Goal: Information Seeking & Learning: Learn about a topic

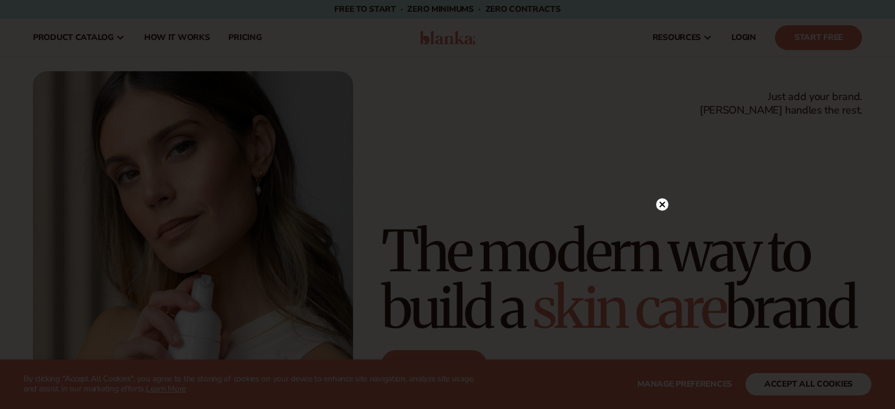
scroll to position [1020, 0]
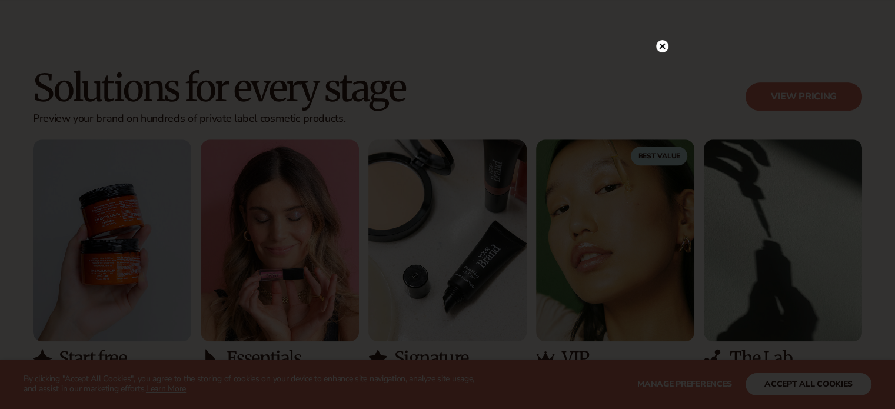
click at [656, 49] on circle at bounding box center [662, 46] width 12 height 12
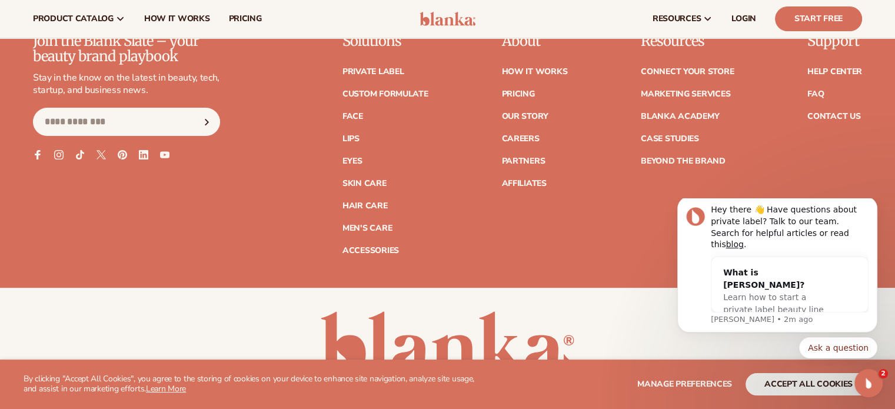
scroll to position [0, 0]
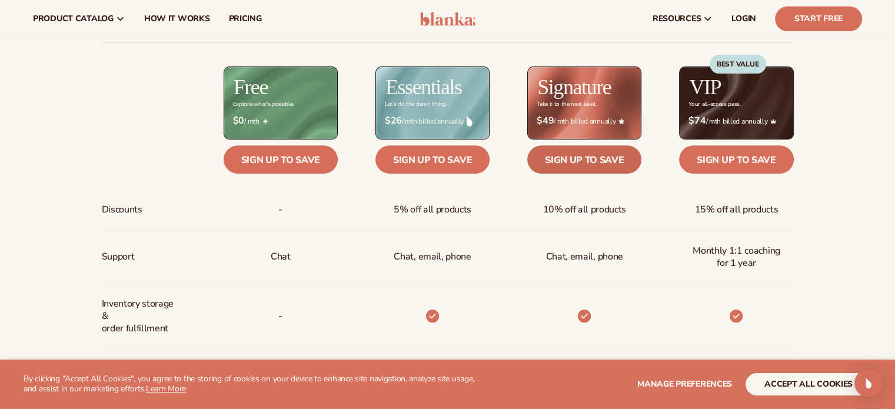
scroll to position [314, 0]
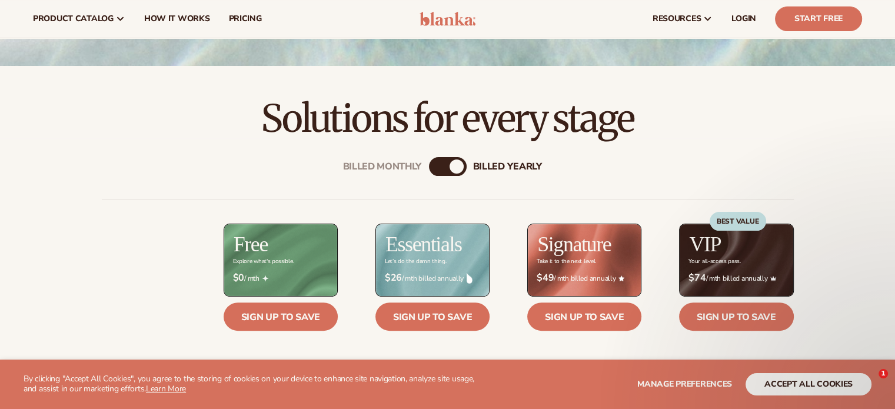
click at [448, 161] on div "Billed Monthly billed Yearly" at bounding box center [448, 166] width 38 height 19
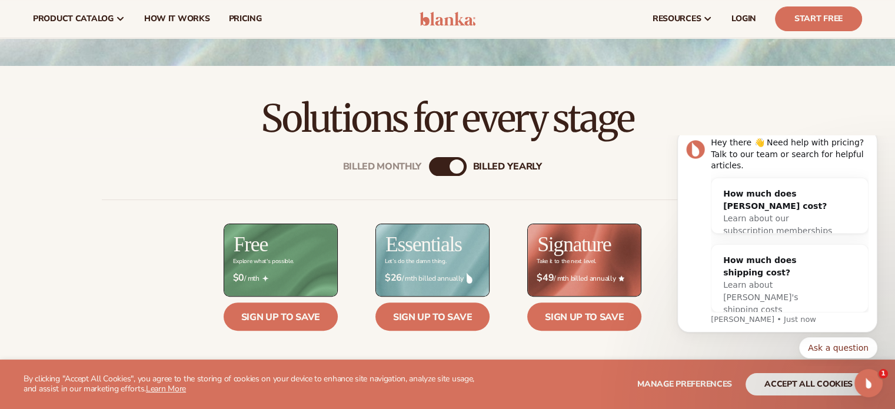
scroll to position [0, 0]
click at [453, 171] on div "billed Yearly" at bounding box center [457, 167] width 14 height 14
drag, startPoint x: 453, startPoint y: 171, endPoint x: 400, endPoint y: 174, distance: 53.1
click at [433, 171] on div "Billed Monthly" at bounding box center [436, 167] width 14 height 14
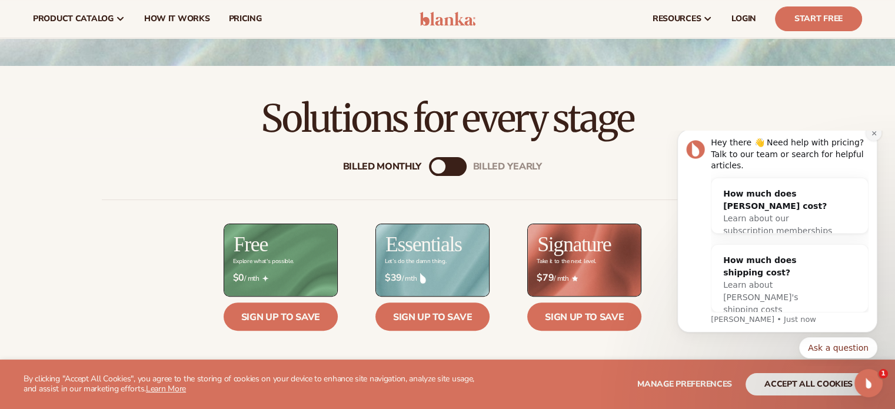
click at [872, 137] on icon "Dismiss notification" at bounding box center [874, 133] width 6 height 6
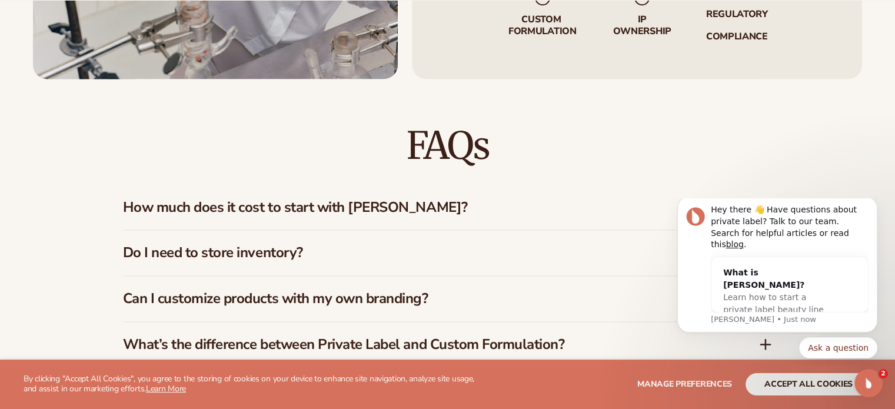
scroll to position [1726, 0]
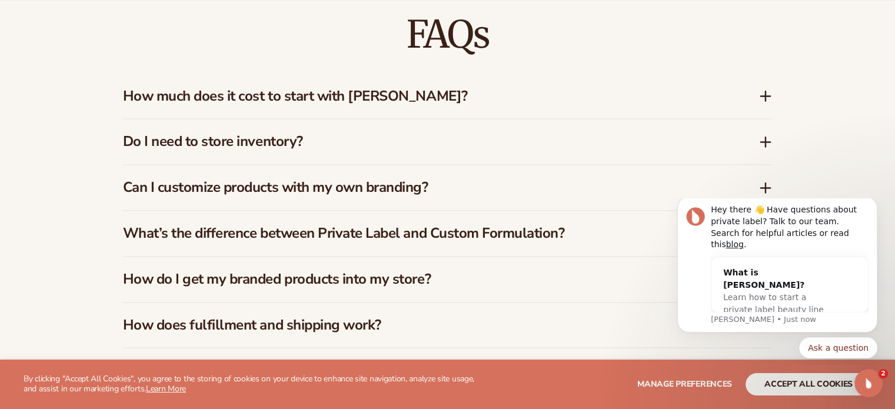
click at [443, 94] on h3 "How much does it cost to start with [PERSON_NAME]?" at bounding box center [423, 96] width 600 height 17
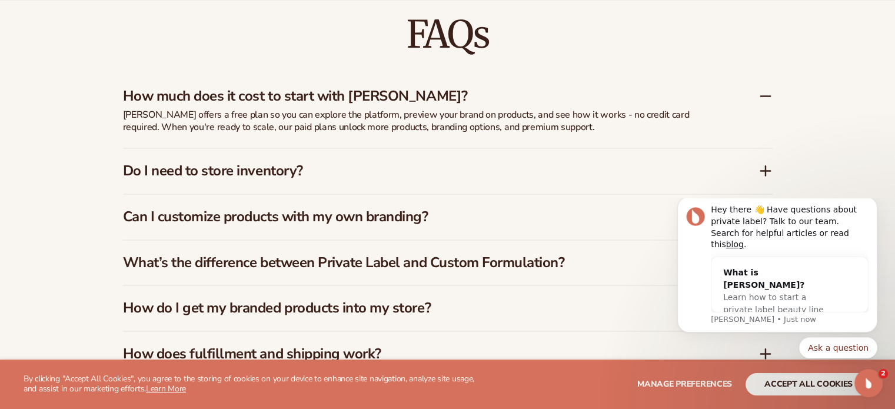
click at [431, 96] on h3 "How much does it cost to start with [PERSON_NAME]?" at bounding box center [423, 96] width 600 height 17
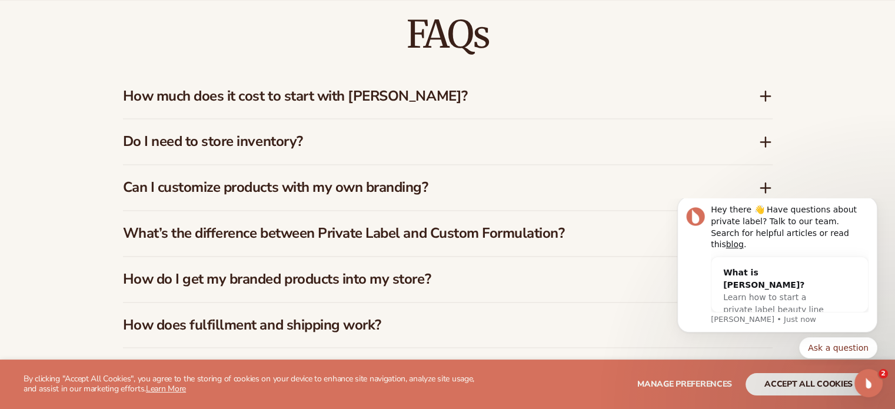
click at [413, 151] on div "Do I need to store inventory?" at bounding box center [448, 141] width 650 height 45
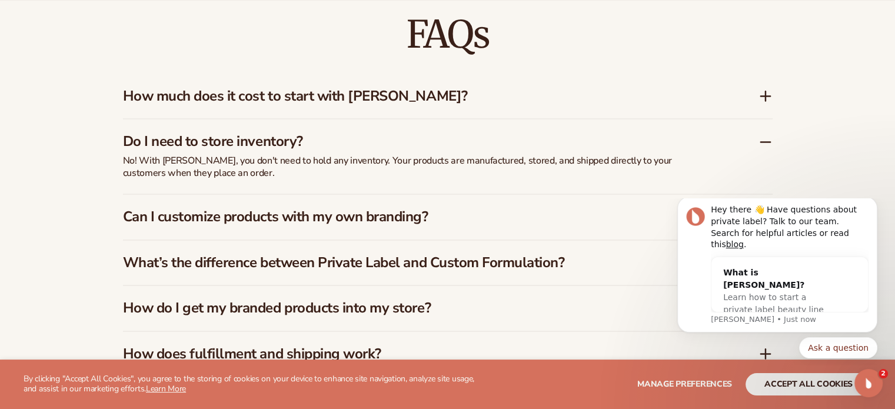
click at [433, 144] on h3 "Do I need to store inventory?" at bounding box center [423, 141] width 600 height 17
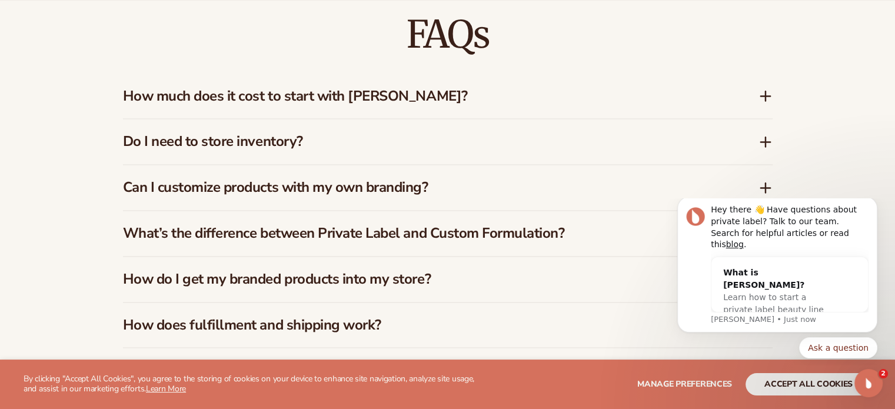
click at [423, 191] on h3 "Can I customize products with my own branding?" at bounding box center [423, 187] width 600 height 17
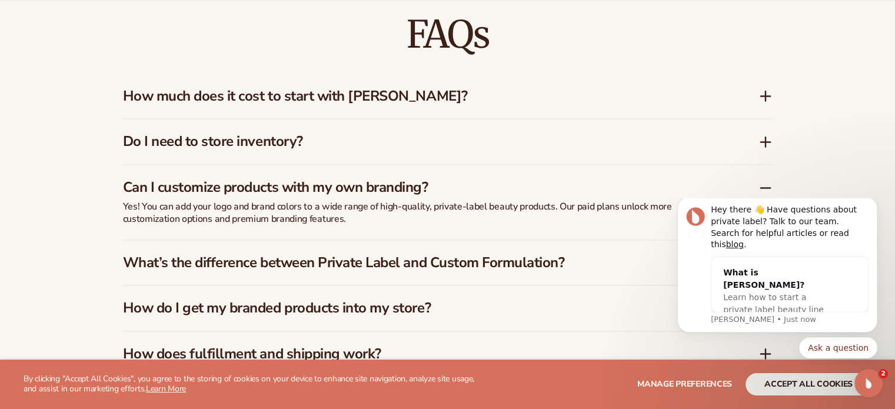
click at [423, 191] on h3 "Can I customize products with my own branding?" at bounding box center [423, 187] width 600 height 17
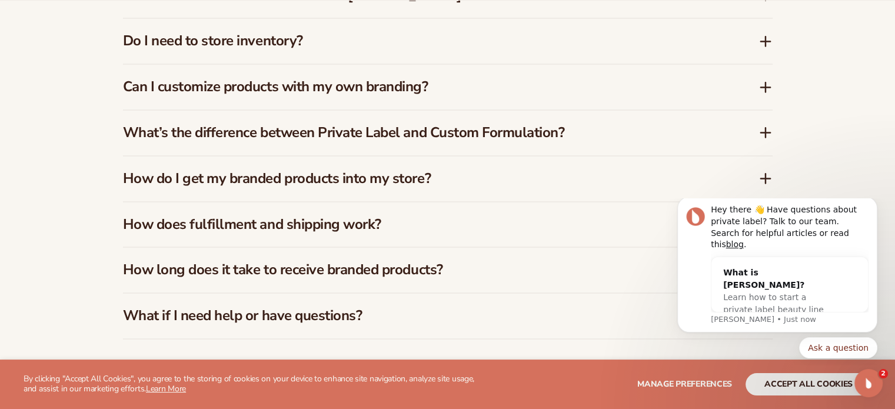
scroll to position [1884, 0]
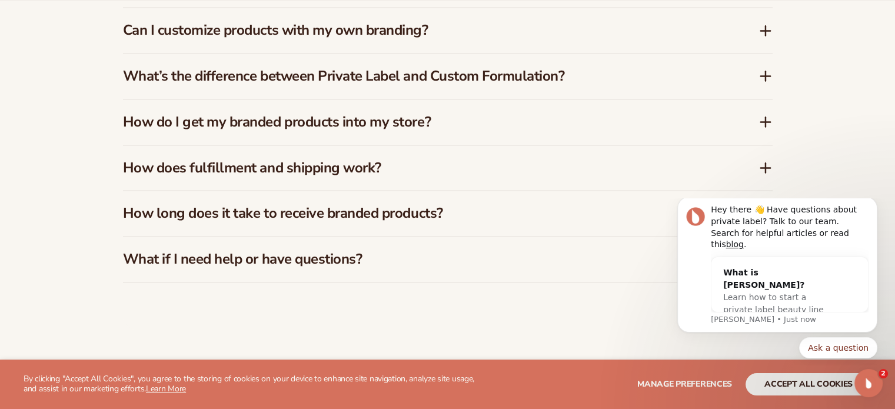
click at [412, 84] on h3 "What’s the difference between Private Label and Custom Formulation?" at bounding box center [423, 76] width 600 height 17
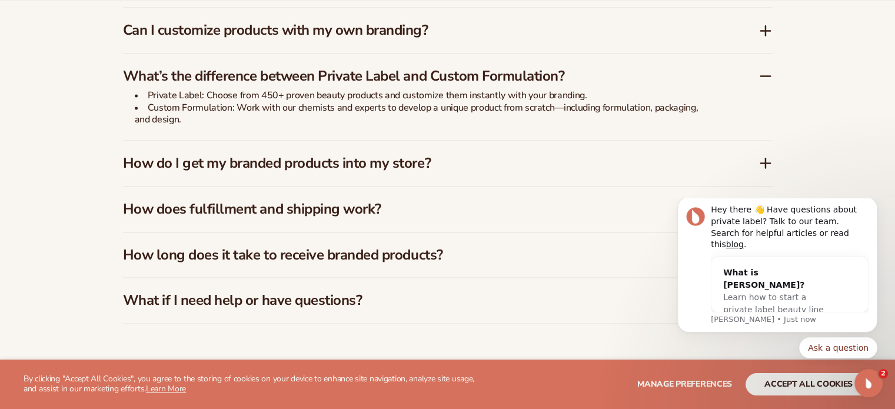
click at [377, 201] on h3 "How does fulfillment and shipping work?" at bounding box center [423, 209] width 600 height 17
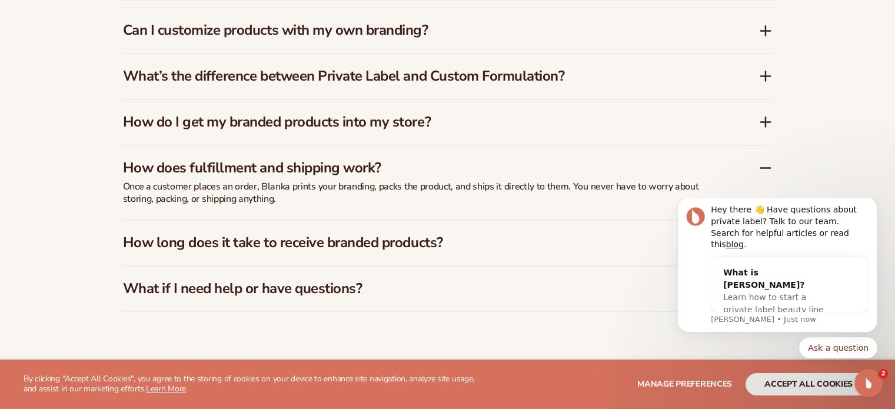
click at [384, 234] on h3 "How long does it take to receive branded products?" at bounding box center [423, 242] width 600 height 17
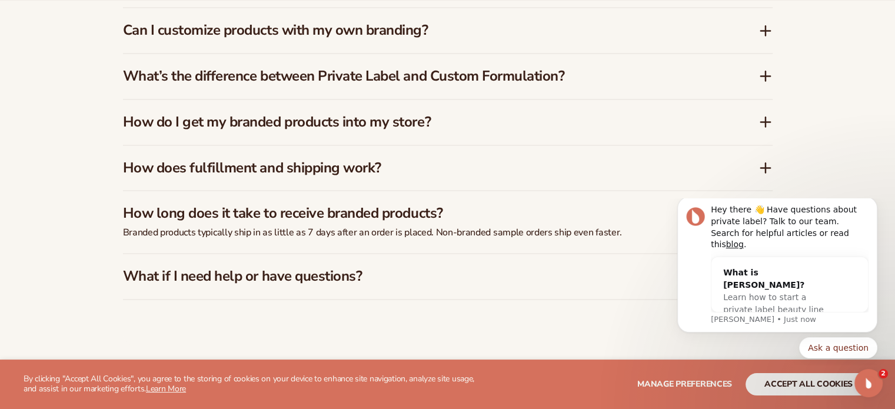
click at [360, 264] on div "What if I need help or have questions?" at bounding box center [448, 276] width 650 height 45
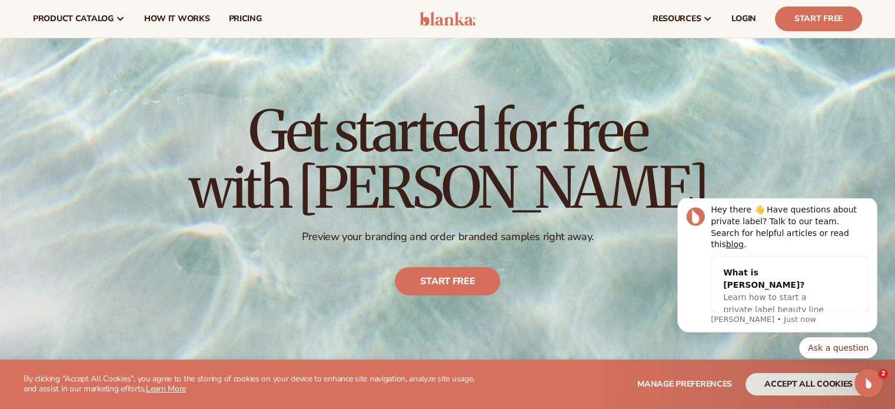
scroll to position [0, 0]
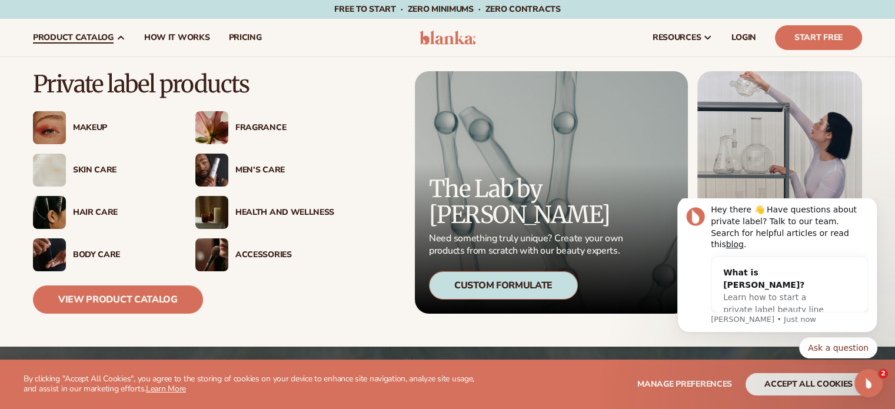
click at [93, 121] on div "Makeup" at bounding box center [102, 127] width 139 height 33
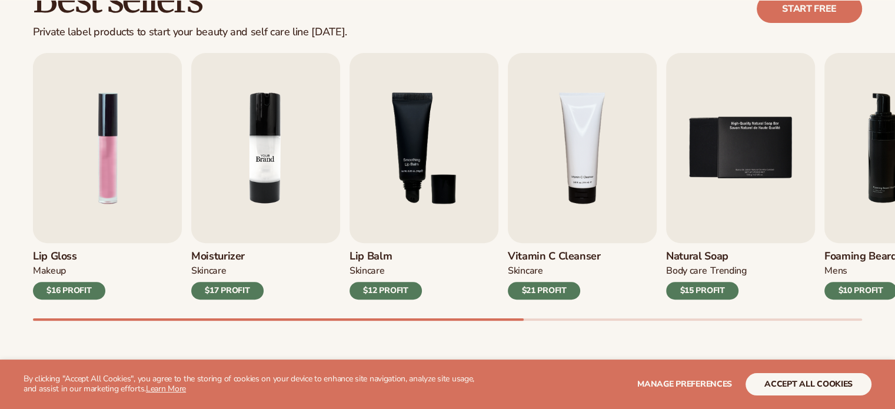
scroll to position [392, 0]
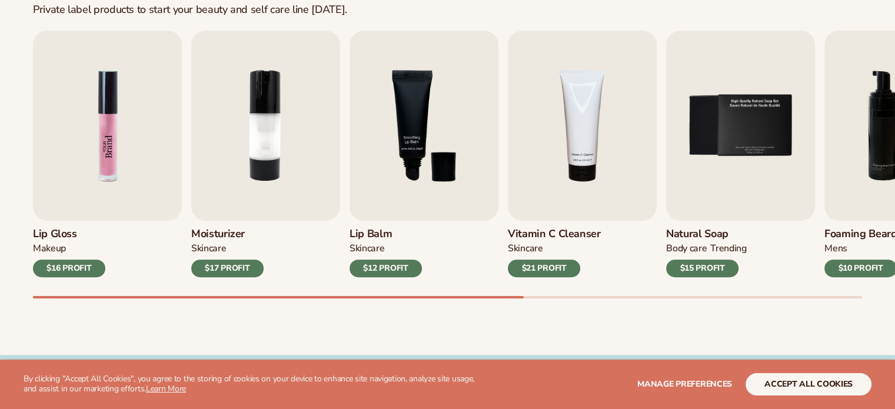
click at [107, 141] on img "1 / 9" at bounding box center [107, 126] width 149 height 190
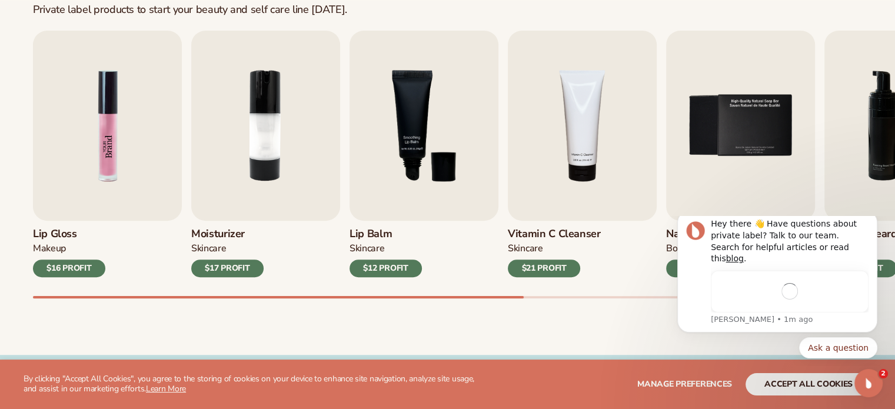
scroll to position [0, 0]
click at [113, 131] on img "1 / 9" at bounding box center [107, 126] width 149 height 190
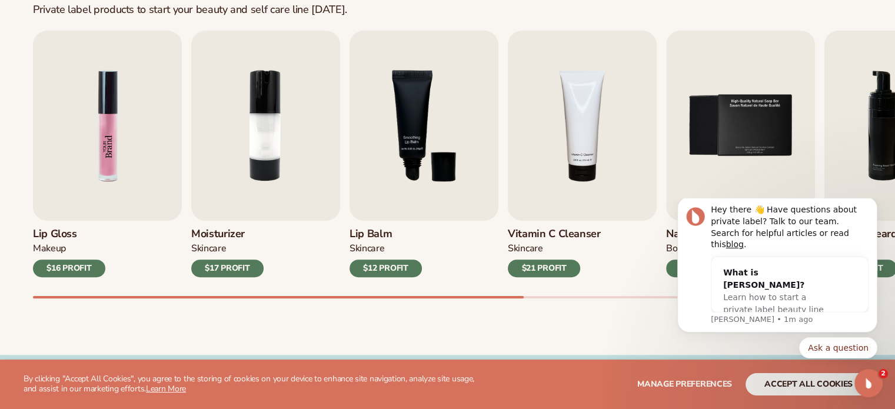
click at [102, 142] on img "1 / 9" at bounding box center [107, 126] width 149 height 190
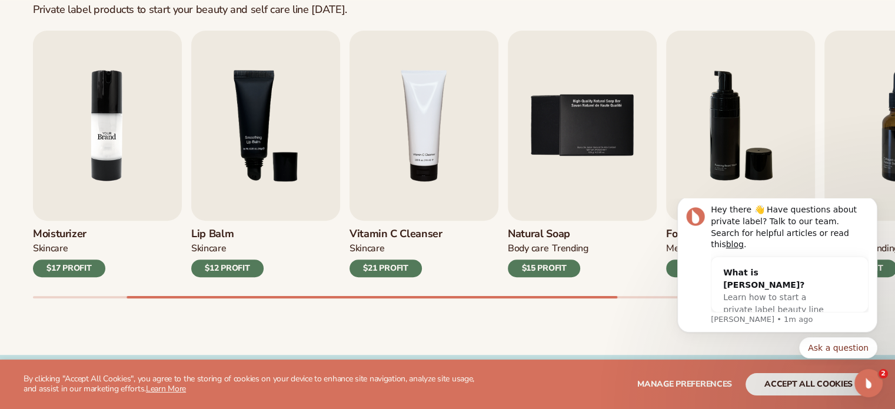
click at [130, 131] on img "2 / 9" at bounding box center [107, 126] width 149 height 190
click at [285, 131] on img "3 / 9" at bounding box center [265, 126] width 149 height 190
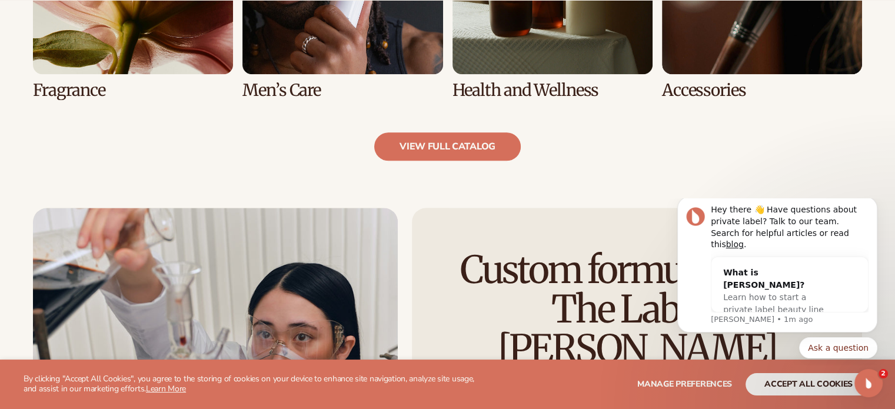
scroll to position [1334, 0]
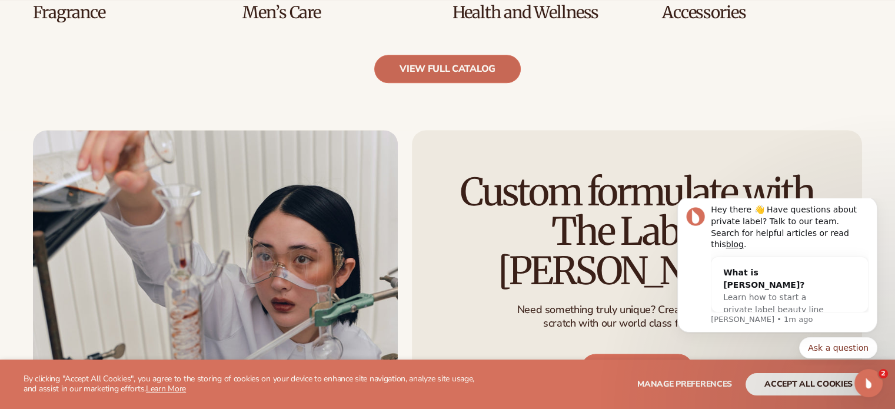
click at [429, 66] on link "view full catalog" at bounding box center [447, 69] width 147 height 28
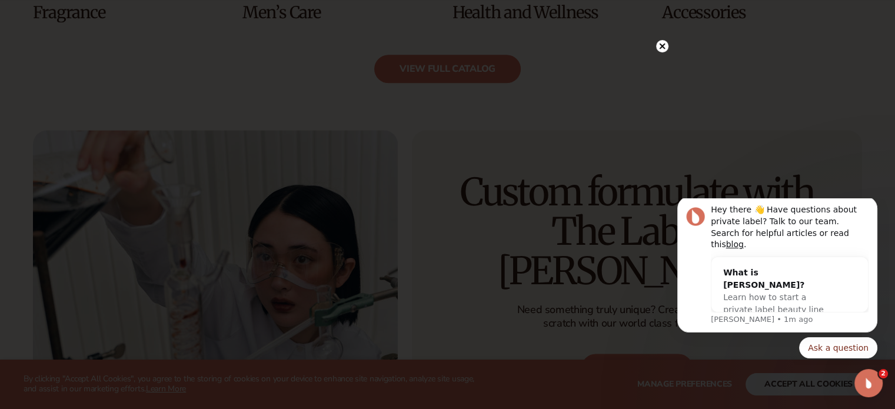
click at [665, 47] on circle at bounding box center [662, 46] width 12 height 12
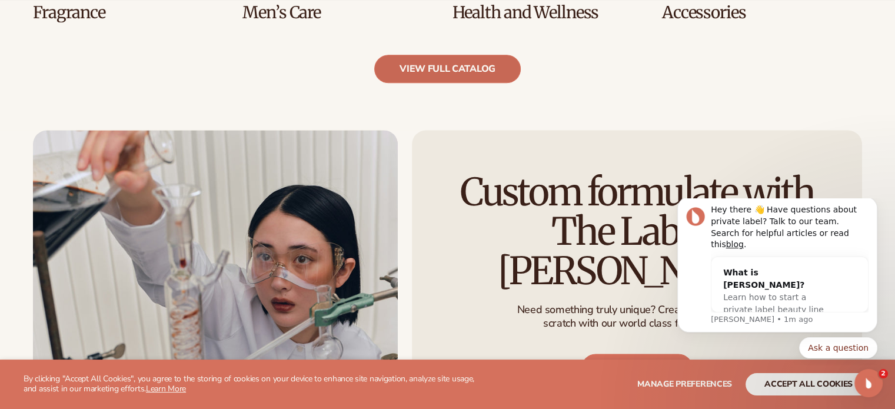
click at [452, 61] on link "view full catalog" at bounding box center [447, 69] width 147 height 28
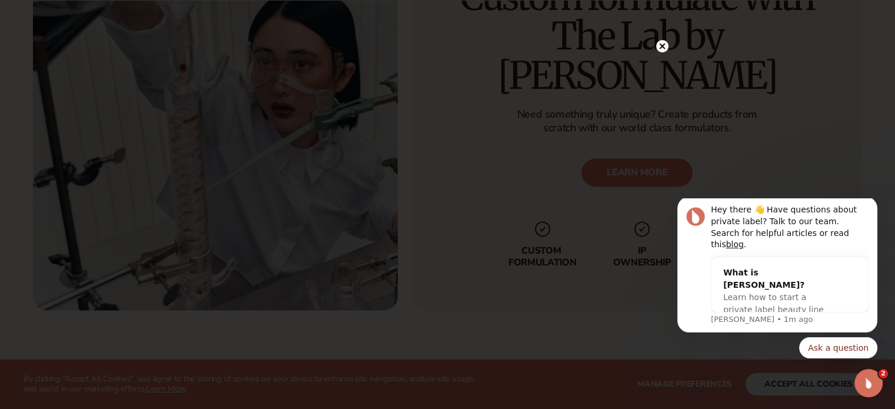
scroll to position [1569, 0]
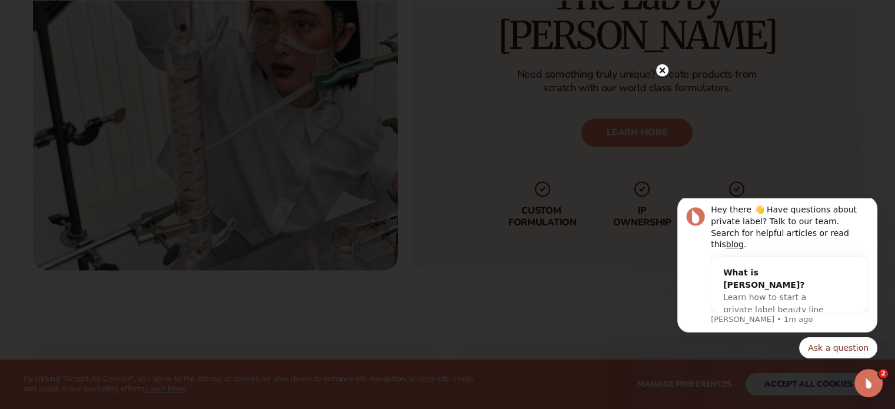
click at [662, 71] on icon at bounding box center [662, 71] width 6 height 6
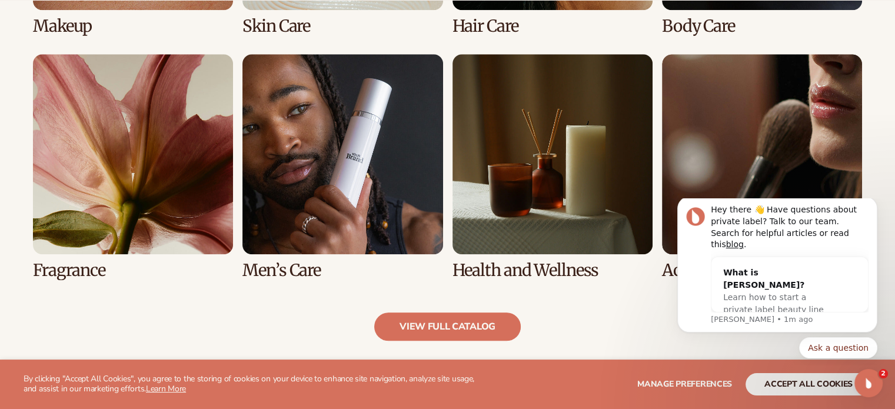
scroll to position [1098, 0]
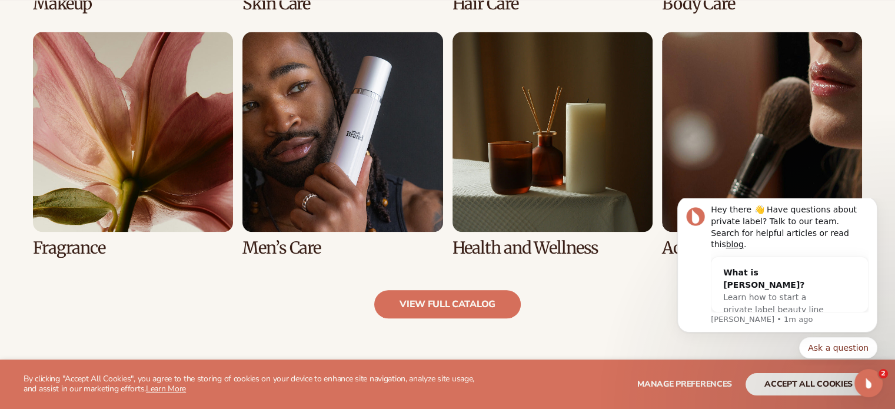
click at [106, 129] on link "5 / 8" at bounding box center [133, 144] width 200 height 225
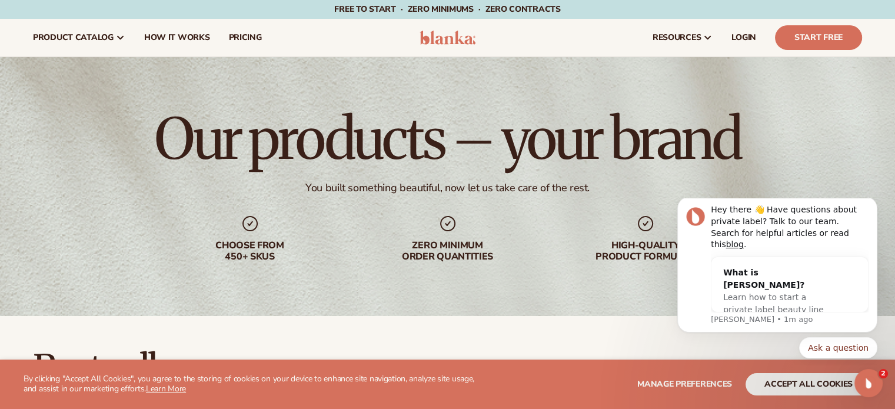
click at [393, 8] on span "Free to start · ZERO minimums · ZERO contracts ·" at bounding box center [447, 9] width 226 height 11
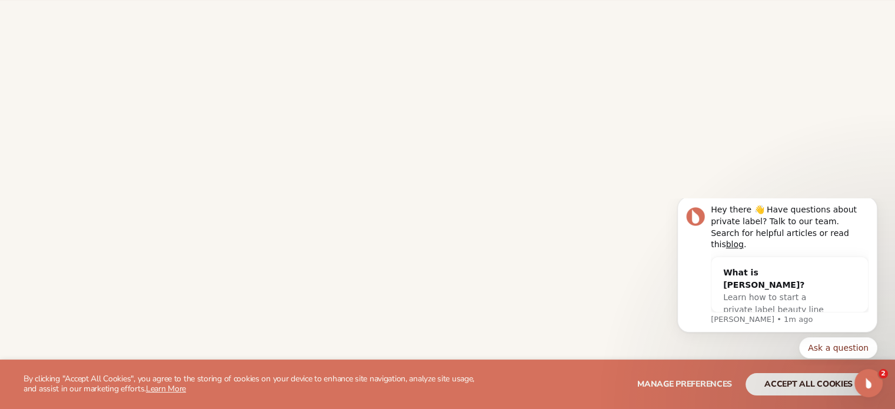
scroll to position [1078, 0]
